Goal: Transaction & Acquisition: Purchase product/service

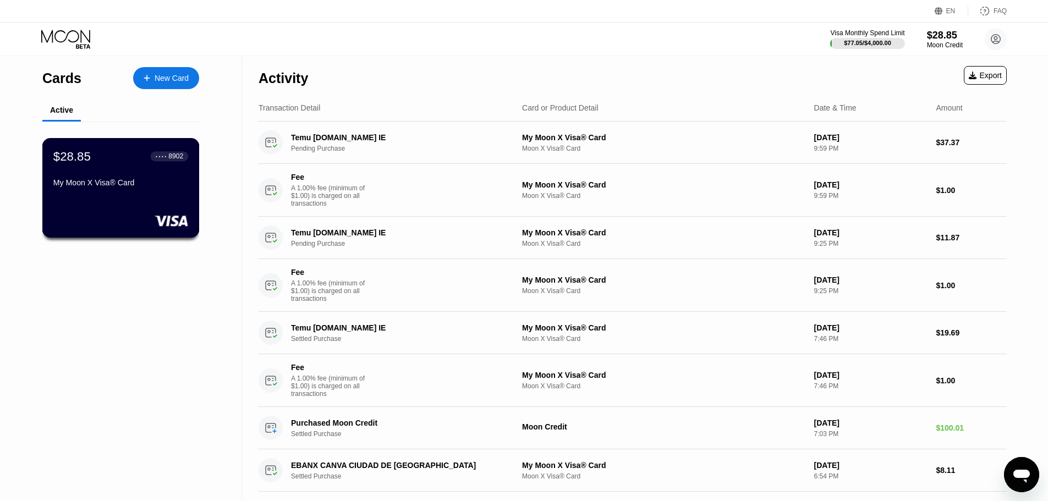
click at [89, 156] on div "$28.85" at bounding box center [71, 156] width 37 height 14
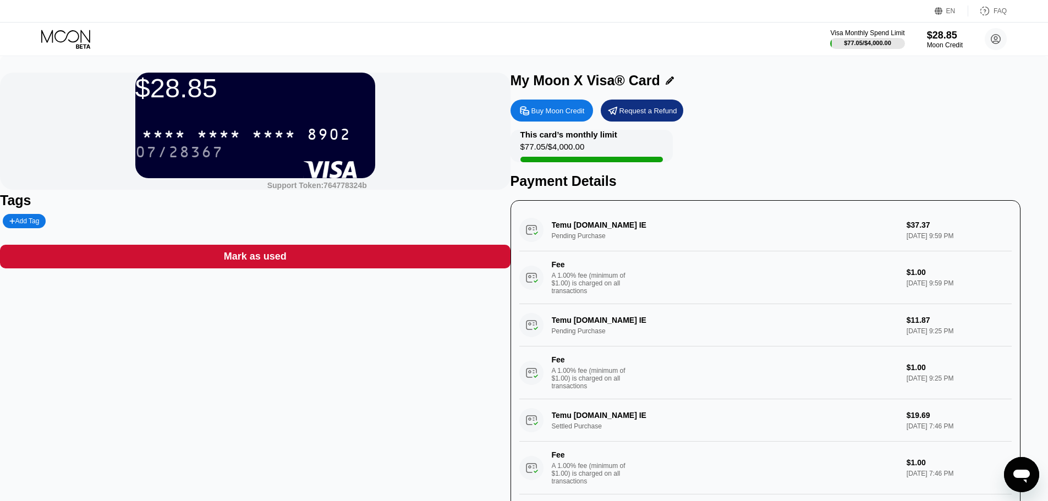
click at [585, 116] on div "Buy Moon Credit" at bounding box center [557, 110] width 53 height 9
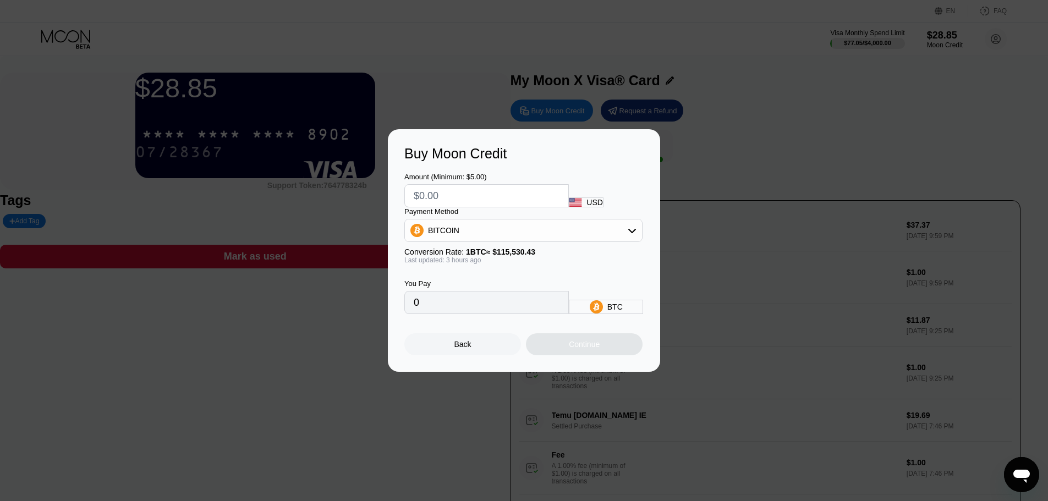
click at [624, 242] on div "BITCOIN" at bounding box center [523, 231] width 237 height 22
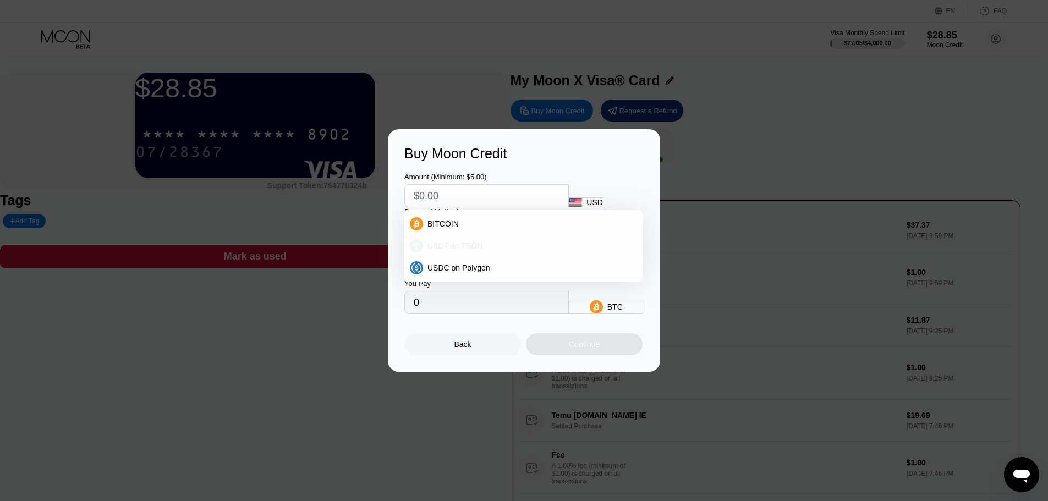
click at [449, 250] on span "USDT on TRON" at bounding box center [455, 246] width 56 height 9
type input "0.00"
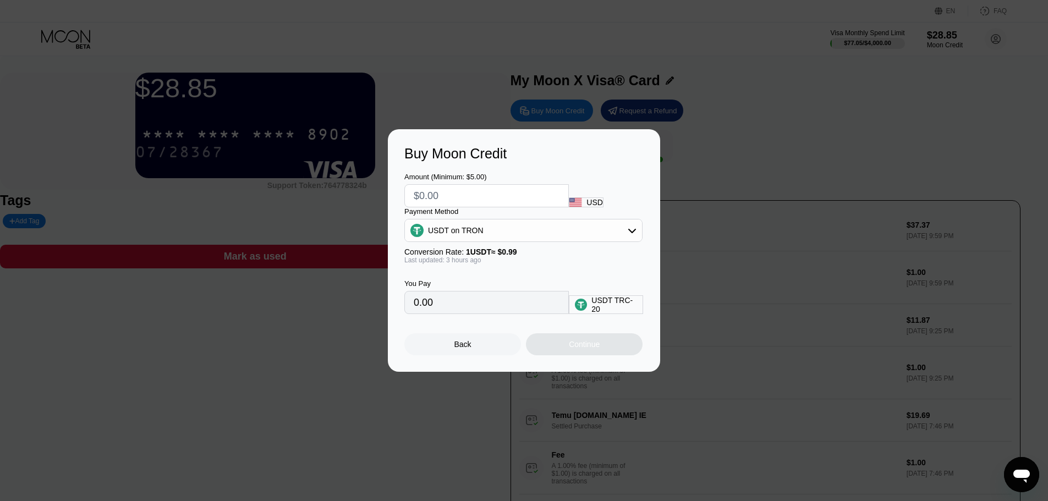
click at [464, 185] on input "text" at bounding box center [487, 196] width 146 height 22
type input "$1"
type input "1.01"
type input "$123"
type input "124.24"
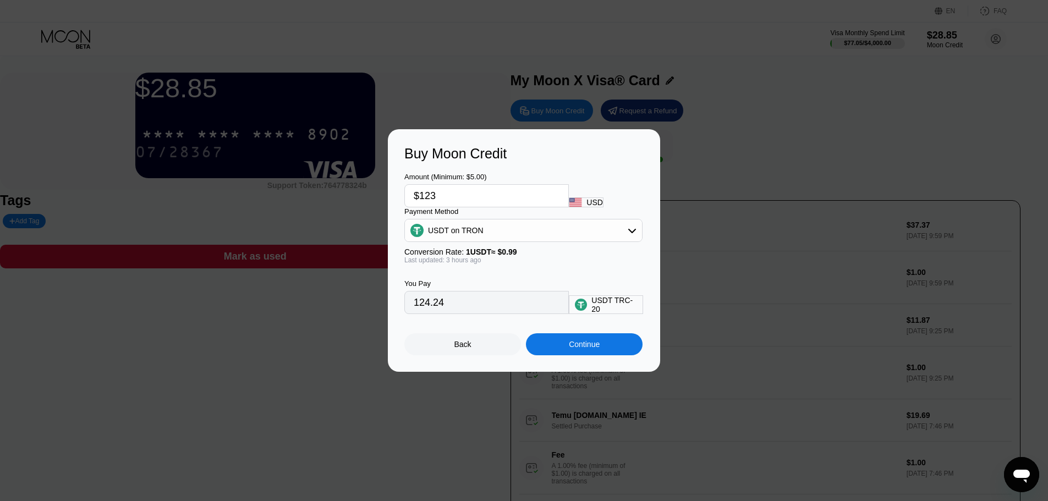
type input "$12"
type input "12.12"
type input "$1"
type input "1.01"
type input "$15"
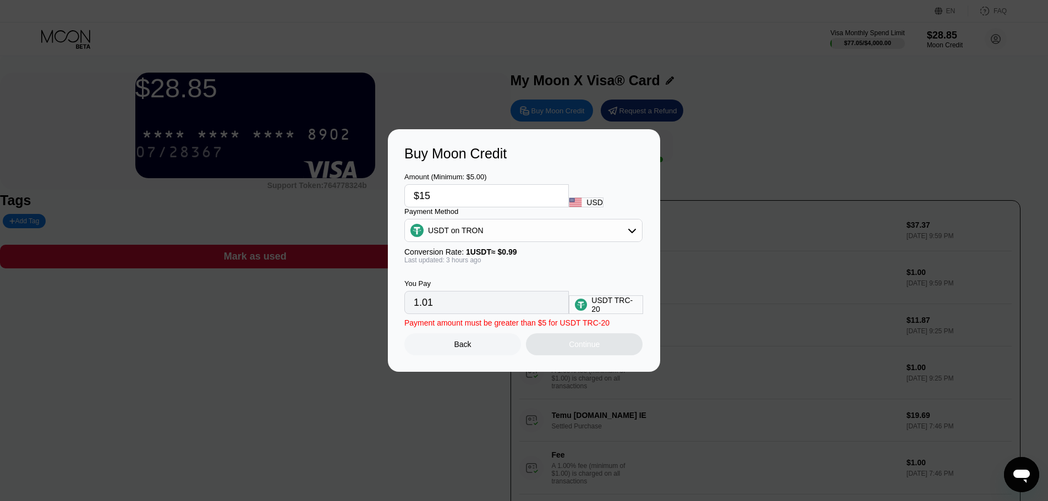
type input "15.15"
type input "$150"
type input "151.52"
type input "$150"
click at [566, 355] on div "Continue" at bounding box center [584, 344] width 117 height 22
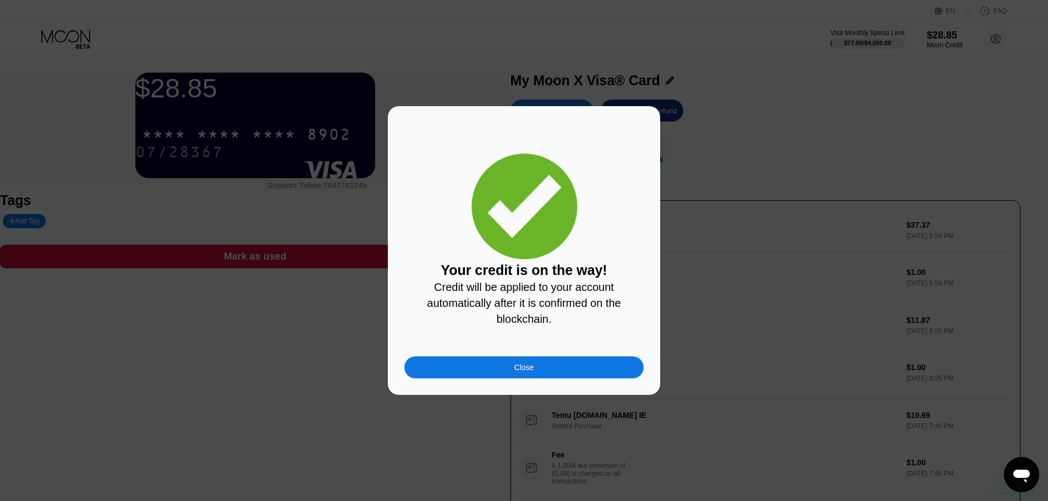
click at [519, 372] on div "Close" at bounding box center [524, 367] width 20 height 9
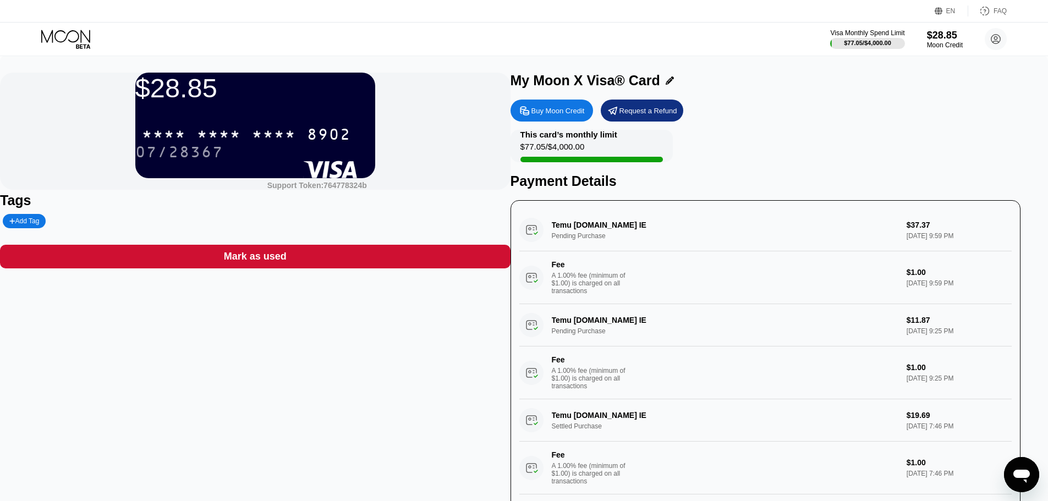
click at [503, 190] on div "$28.85 * * * * * * * * * * * * 8902 07/28 367 Support Token: 764778324b" at bounding box center [255, 131] width 511 height 117
